Goal: Information Seeking & Learning: Learn about a topic

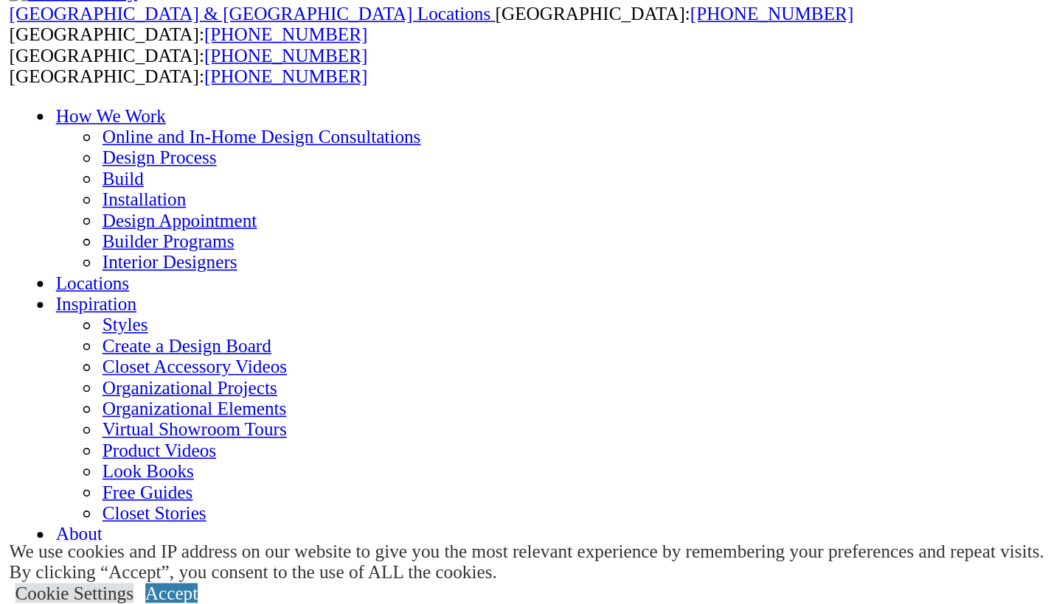
scroll to position [70, 0]
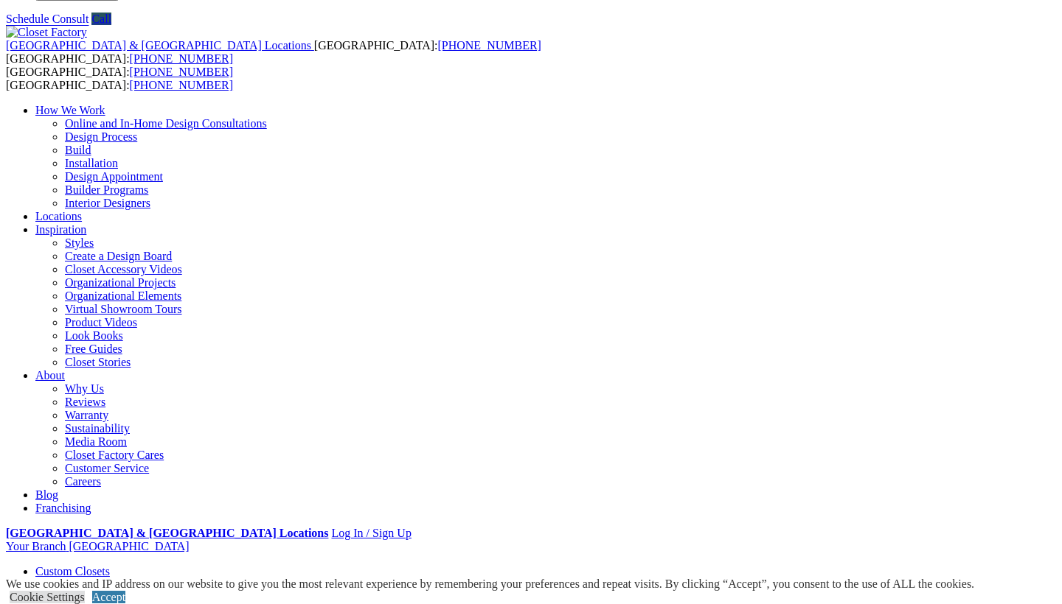
scroll to position [41, 0]
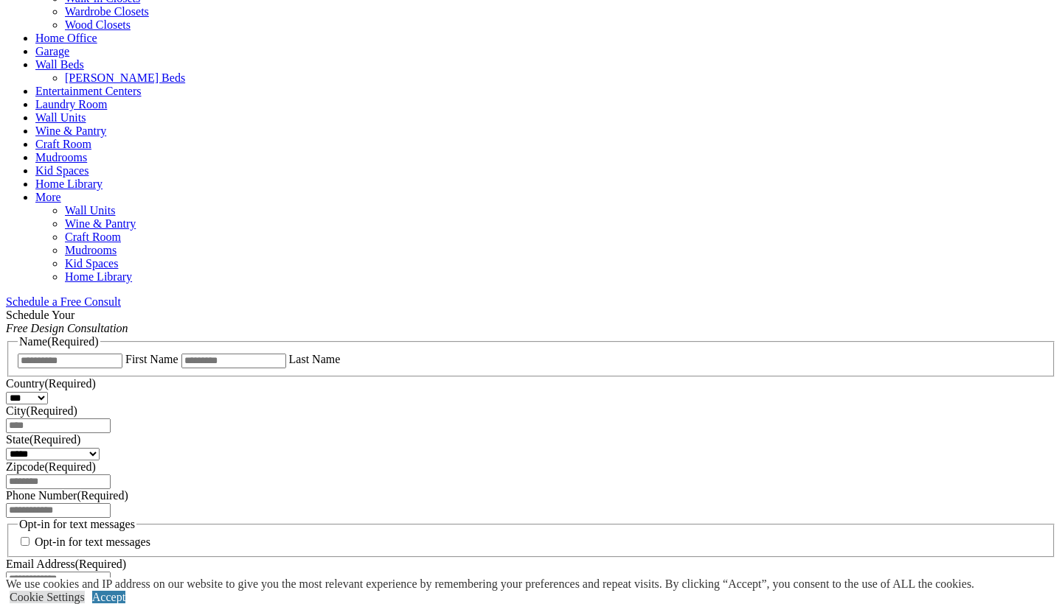
scroll to position [907, 0]
